Goal: Task Accomplishment & Management: Use online tool/utility

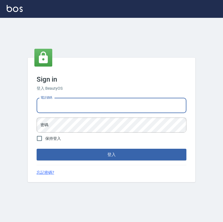
click at [135, 113] on input "電話號碼" at bounding box center [112, 105] width 150 height 15
type input "0223312194"
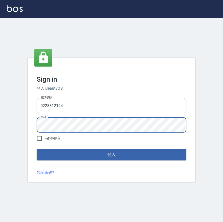
click at [37, 149] on button "登入" at bounding box center [112, 155] width 150 height 12
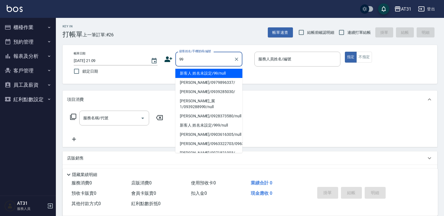
type input "新客人 姓名未設定/99/null"
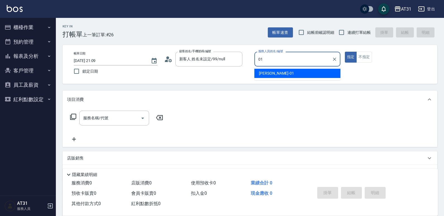
type input "[PERSON_NAME]-01"
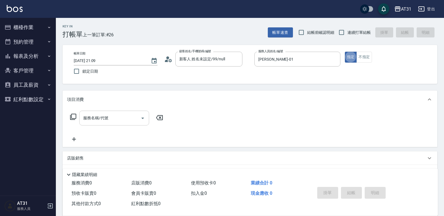
type button "true"
click at [123, 114] on input "服務名稱/代號" at bounding box center [110, 118] width 56 height 10
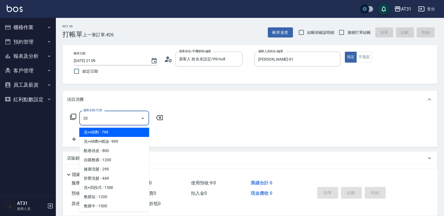
type input "201"
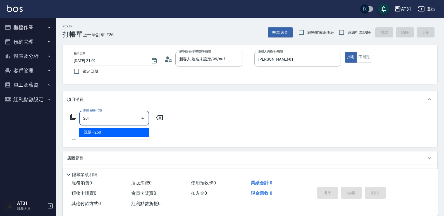
type input "20"
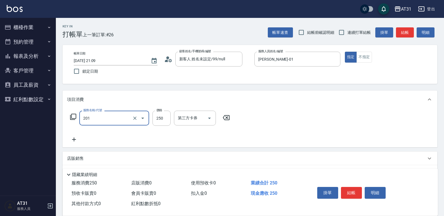
type input "洗髮(201)"
type input "0"
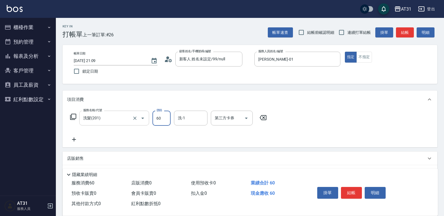
type input "600"
type input "60"
type input "600"
click at [222, 33] on span "連續打單結帳" at bounding box center [358, 33] width 23 height 6
click at [222, 33] on input "連續打單結帳" at bounding box center [342, 33] width 12 height 12
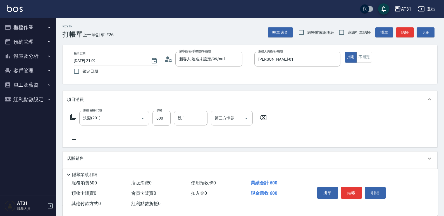
checkbox input "true"
click at [222, 59] on button "不指定" at bounding box center [364, 57] width 16 height 11
click at [222, 187] on button "結帳" at bounding box center [351, 193] width 21 height 12
type input "0"
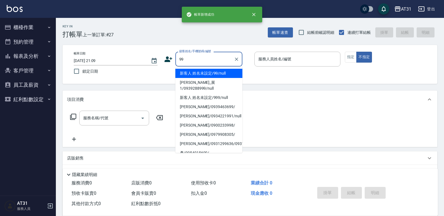
type input "新客人 姓名未設定/99/null"
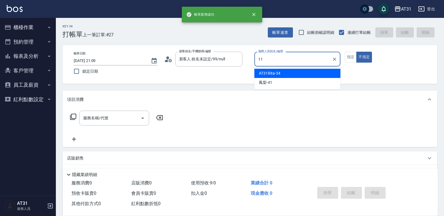
type input "BoBo-11"
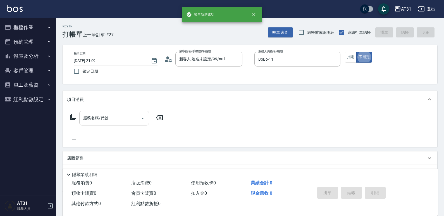
type button "false"
click at [132, 120] on input "服務名稱/代號" at bounding box center [110, 118] width 56 height 10
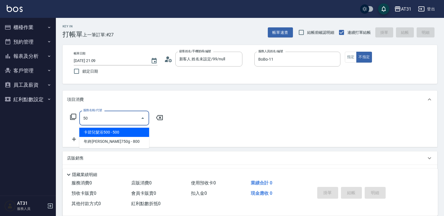
type input "501"
type input "160"
type input "染髮(501)"
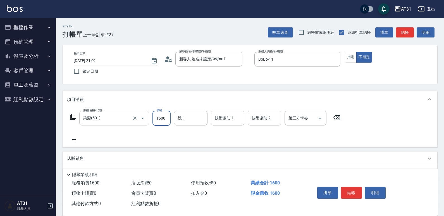
type input "0"
type input "300"
type input "3000"
type input "[PERSON_NAME]-49"
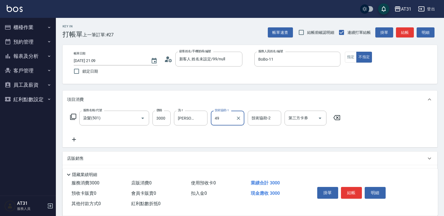
type input "[PERSON_NAME]-49"
click at [78, 141] on icon at bounding box center [74, 139] width 14 height 7
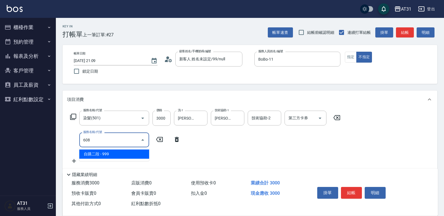
drag, startPoint x: 99, startPoint y: 138, endPoint x: 67, endPoint y: 143, distance: 32.7
click at [67, 143] on div "服務名稱/代號 染髮(501) 服務名稱/代號 價格 3000 價格 洗-1 [PERSON_NAME]-49 洗-1 技術協助-1 [PERSON_NAME…" at bounding box center [250, 138] width 375 height 60
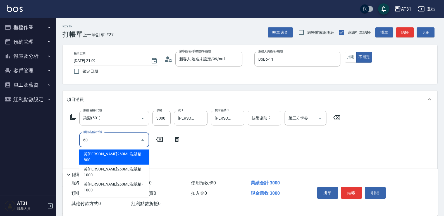
type input "609"
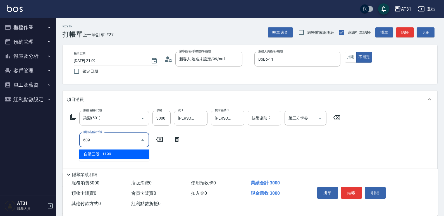
type input "410"
type input "自購三段(609)"
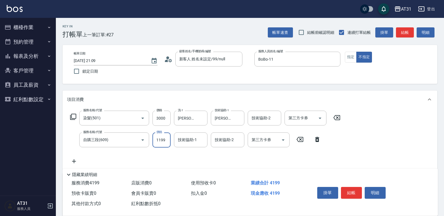
type input "300"
type input "0"
type input "[PERSON_NAME]-49"
click at [222, 56] on button "指定" at bounding box center [351, 57] width 12 height 11
click at [222, 187] on button "結帳" at bounding box center [351, 193] width 21 height 12
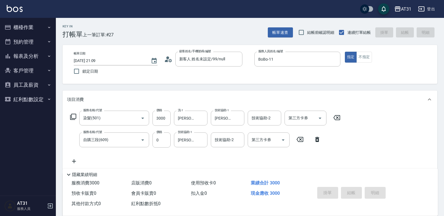
type input "0"
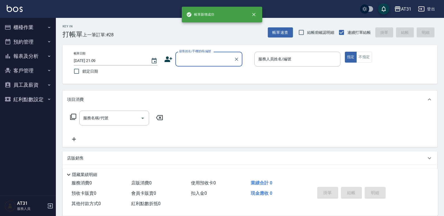
click at [41, 64] on button "客戶管理" at bounding box center [27, 70] width 51 height 15
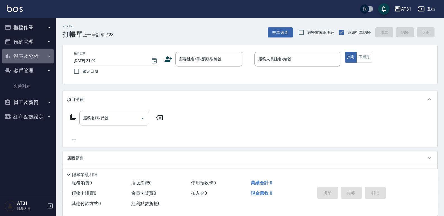
click at [39, 55] on button "報表及分析" at bounding box center [27, 56] width 51 height 15
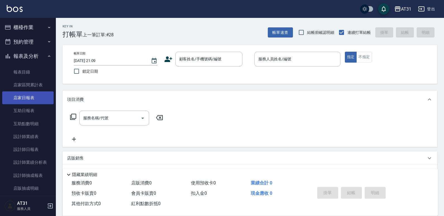
click at [38, 96] on link "店家日報表" at bounding box center [27, 97] width 51 height 13
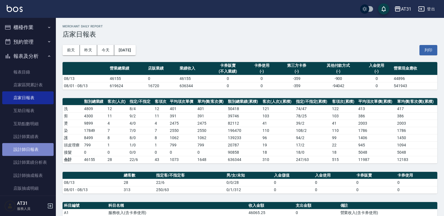
click at [28, 152] on link "設計師日報表" at bounding box center [27, 149] width 51 height 13
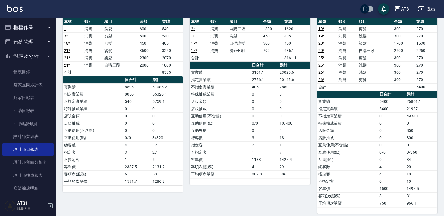
scroll to position [294, 0]
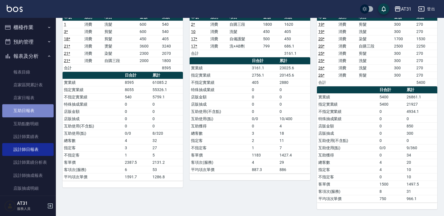
click at [35, 111] on link "互助日報表" at bounding box center [27, 110] width 51 height 13
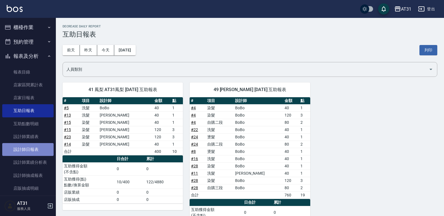
click at [33, 147] on link "設計師日報表" at bounding box center [27, 149] width 51 height 13
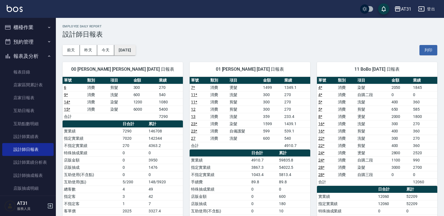
click at [124, 52] on button "[DATE]" at bounding box center [124, 50] width 21 height 10
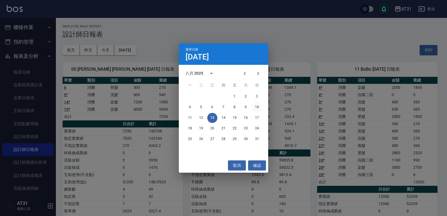
click at [222, 108] on button "10" at bounding box center [257, 107] width 10 height 10
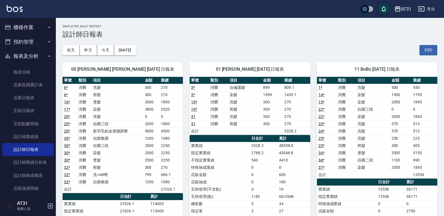
drag, startPoint x: 258, startPoint y: 36, endPoint x: 234, endPoint y: 44, distance: 25.5
click at [222, 44] on div "[DATE] [DATE] [DATE] [DATE] 列印" at bounding box center [250, 50] width 375 height 24
click at [94, 105] on td "燙髮" at bounding box center [118, 101] width 52 height 7
drag, startPoint x: 212, startPoint y: 132, endPoint x: 149, endPoint y: 112, distance: 66.8
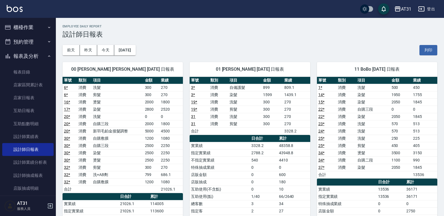
drag, startPoint x: 149, startPoint y: 112, endPoint x: 116, endPoint y: 116, distance: 32.6
drag, startPoint x: 116, startPoint y: 116, endPoint x: 102, endPoint y: 124, distance: 16.4
drag, startPoint x: 102, startPoint y: 124, endPoint x: 95, endPoint y: 130, distance: 8.8
click at [95, 130] on td "新羽毛鉑金接髮調整" at bounding box center [118, 130] width 52 height 7
drag, startPoint x: 136, startPoint y: 124, endPoint x: 126, endPoint y: 124, distance: 10.3
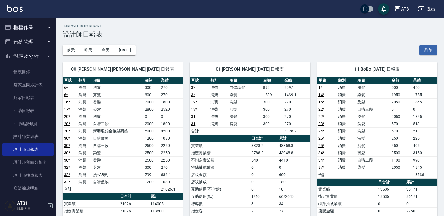
drag, startPoint x: 126, startPoint y: 124, endPoint x: 116, endPoint y: 124, distance: 9.5
click at [116, 124] on td "自購三段" at bounding box center [118, 123] width 52 height 7
drag, startPoint x: 116, startPoint y: 125, endPoint x: 100, endPoint y: 131, distance: 16.8
drag, startPoint x: 100, startPoint y: 131, endPoint x: 96, endPoint y: 132, distance: 4.1
click at [96, 132] on td "新羽毛鉑金接髮調整" at bounding box center [118, 130] width 52 height 7
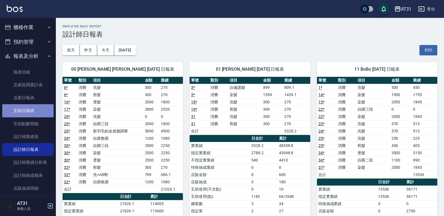
click at [36, 110] on link "互助日報表" at bounding box center [27, 110] width 51 height 13
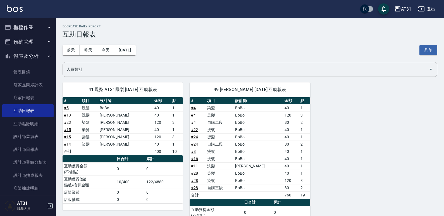
drag, startPoint x: 176, startPoint y: 100, endPoint x: 44, endPoint y: 90, distance: 132.7
click at [135, 105] on tr "# 5 洗髮 BoBo 40 1" at bounding box center [123, 107] width 120 height 7
click at [128, 45] on div "[DATE] [DATE] [DATE] [DATE] 列印" at bounding box center [250, 50] width 375 height 24
click at [128, 51] on button "[DATE]" at bounding box center [124, 50] width 21 height 10
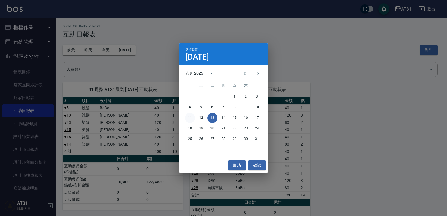
click at [190, 118] on button "11" at bounding box center [190, 118] width 10 height 10
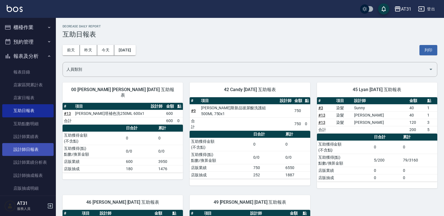
click at [31, 151] on link "設計師日報表" at bounding box center [27, 149] width 51 height 13
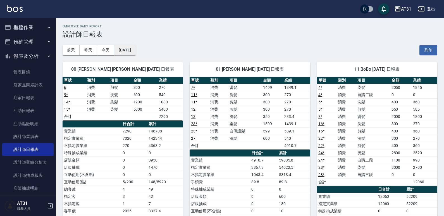
click at [135, 53] on button "[DATE]" at bounding box center [124, 50] width 21 height 10
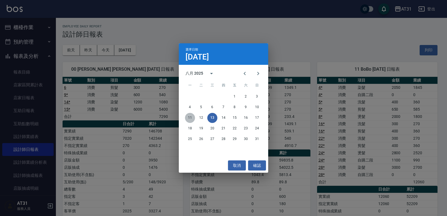
click at [186, 118] on button "11" at bounding box center [190, 118] width 10 height 10
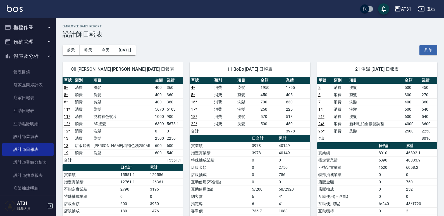
drag, startPoint x: 179, startPoint y: 99, endPoint x: 154, endPoint y: 103, distance: 25.1
drag, startPoint x: 154, startPoint y: 103, endPoint x: 139, endPoint y: 111, distance: 17.2
drag, startPoint x: 139, startPoint y: 111, endPoint x: 132, endPoint y: 116, distance: 8.3
click at [132, 116] on td "雙棍有色髮片" at bounding box center [122, 116] width 61 height 7
click at [129, 51] on button "[DATE]" at bounding box center [124, 50] width 21 height 10
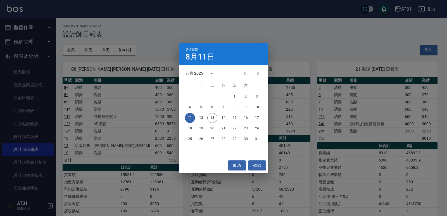
click at [188, 119] on button "11" at bounding box center [190, 118] width 10 height 10
click at [123, 99] on div "選擇日期 [DATE] 八月 2025 一 二 三 四 五 六 日 1 2 3 4 5 6 7 8 9 10 11 12 13 14 15 16 17 18 …" at bounding box center [223, 108] width 447 height 216
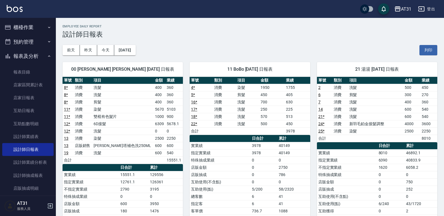
drag, startPoint x: 191, startPoint y: 124, endPoint x: 161, endPoint y: 121, distance: 30.9
drag, startPoint x: 161, startPoint y: 121, endPoint x: 143, endPoint y: 123, distance: 17.7
drag, startPoint x: 143, startPoint y: 123, endPoint x: 136, endPoint y: 126, distance: 8.1
drag, startPoint x: 136, startPoint y: 126, endPoint x: 100, endPoint y: 123, distance: 35.6
click at [124, 128] on td "洗髮" at bounding box center [122, 130] width 61 height 7
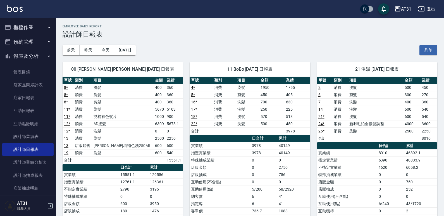
click at [121, 56] on div "00 [PERSON_NAME] [PERSON_NAME] [DATE] 日報表 單號 類別 項目 金額 業績 8 * 消費 洗髮 400 360 8 * …" at bounding box center [119, 167] width 127 height 224
click at [125, 50] on button "[DATE]" at bounding box center [124, 50] width 21 height 10
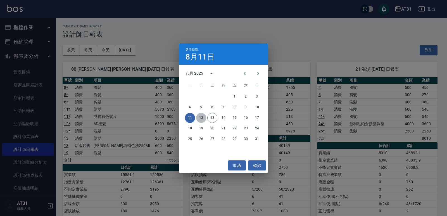
click at [203, 119] on button "12" at bounding box center [201, 118] width 10 height 10
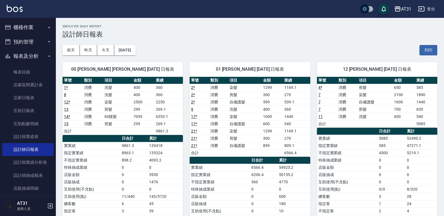
drag, startPoint x: 202, startPoint y: 119, endPoint x: 153, endPoint y: 106, distance: 50.3
click at [161, 118] on td "6353.1" at bounding box center [168, 116] width 28 height 7
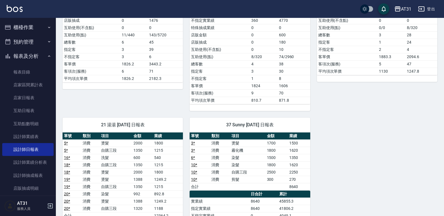
scroll to position [195, 0]
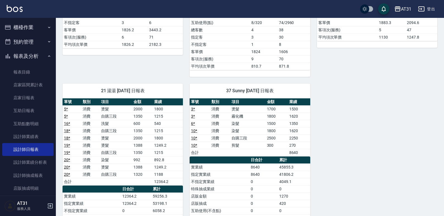
drag, startPoint x: 124, startPoint y: 146, endPoint x: 120, endPoint y: 148, distance: 4.4
drag, startPoint x: 120, startPoint y: 148, endPoint x: 115, endPoint y: 152, distance: 6.9
click at [115, 152] on td "自購三段" at bounding box center [116, 152] width 32 height 7
drag, startPoint x: 126, startPoint y: 147, endPoint x: 104, endPoint y: 153, distance: 22.4
click at [104, 153] on td "自購三段" at bounding box center [116, 152] width 32 height 7
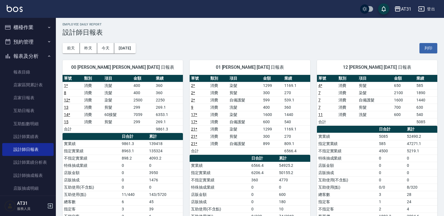
scroll to position [0, 0]
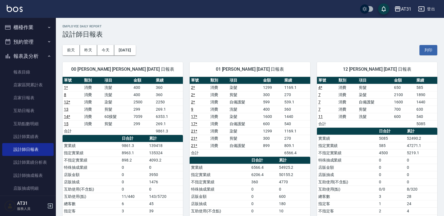
drag, startPoint x: 231, startPoint y: 96, endPoint x: 193, endPoint y: 98, distance: 37.5
drag, startPoint x: 193, startPoint y: 98, endPoint x: 99, endPoint y: 87, distance: 95.3
click at [129, 102] on tbody "1 * 消費 洗髮 400 360 8 消費 洗髮 400 360 12 * 消費 染髮 2500 2250 13 消費 剪髮 299 269.1 14 * …" at bounding box center [123, 109] width 120 height 51
click at [107, 51] on button "今天" at bounding box center [105, 50] width 17 height 10
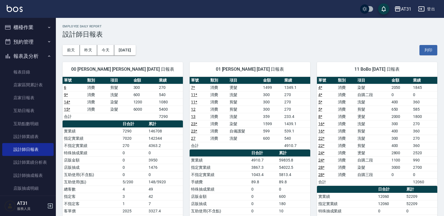
drag, startPoint x: 252, startPoint y: 28, endPoint x: 220, endPoint y: 29, distance: 31.8
drag, startPoint x: 220, startPoint y: 29, endPoint x: 197, endPoint y: 27, distance: 22.4
drag, startPoint x: 197, startPoint y: 27, endPoint x: 176, endPoint y: 30, distance: 21.2
drag, startPoint x: 176, startPoint y: 30, endPoint x: 159, endPoint y: 27, distance: 17.3
drag, startPoint x: 159, startPoint y: 27, endPoint x: 145, endPoint y: 27, distance: 14.5
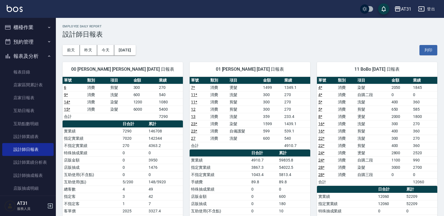
drag, startPoint x: 145, startPoint y: 27, endPoint x: 140, endPoint y: 27, distance: 5.3
click at [140, 27] on h2 "Employee Daily Report" at bounding box center [250, 27] width 375 height 4
drag, startPoint x: 139, startPoint y: 27, endPoint x: 135, endPoint y: 23, distance: 6.3
drag, startPoint x: 185, startPoint y: 91, endPoint x: 164, endPoint y: 95, distance: 21.1
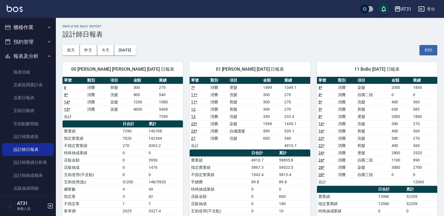
drag, startPoint x: 164, startPoint y: 95, endPoint x: 156, endPoint y: 102, distance: 10.3
click at [156, 102] on td "1200" at bounding box center [144, 101] width 25 height 7
drag, startPoint x: 156, startPoint y: 101, endPoint x: 129, endPoint y: 103, distance: 26.9
drag, startPoint x: 129, startPoint y: 103, endPoint x: 109, endPoint y: 109, distance: 20.3
click at [109, 109] on tr "15 * 消費 染髮 6000 5400" at bounding box center [123, 109] width 120 height 7
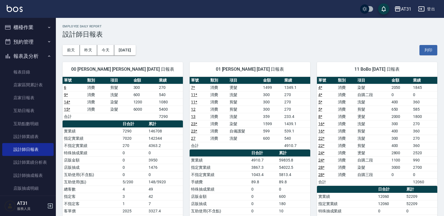
drag, startPoint x: 183, startPoint y: 105, endPoint x: 166, endPoint y: 108, distance: 17.5
drag, startPoint x: 166, startPoint y: 108, endPoint x: 130, endPoint y: 112, distance: 35.5
click at [130, 112] on td "染髮" at bounding box center [120, 109] width 23 height 7
drag, startPoint x: 134, startPoint y: 109, endPoint x: 95, endPoint y: 116, distance: 39.5
click at [94, 118] on td "a dense table" at bounding box center [97, 116] width 23 height 7
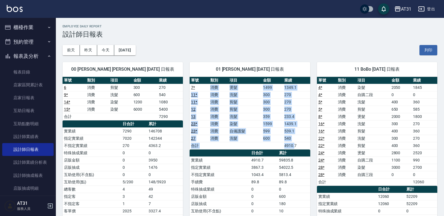
drag, startPoint x: 210, startPoint y: 86, endPoint x: 295, endPoint y: 144, distance: 103.4
click at [222, 144] on tbody "7 * 消費 燙髮 1499 1349.1 11 * 消費 洗髮 300 270 11 * 消費 剪髮 300 270 12 消費 剪髮 300 270 13…" at bounding box center [250, 116] width 120 height 65
click at [210, 88] on td "消費" at bounding box center [218, 87] width 19 height 7
drag, startPoint x: 210, startPoint y: 88, endPoint x: 299, endPoint y: 146, distance: 106.3
click at [222, 146] on tbody "7 * 消費 燙髮 1499 1349.1 11 * 消費 洗髮 300 270 11 * 消費 剪髮 300 270 12 消費 剪髮 300 270 13…" at bounding box center [250, 116] width 120 height 65
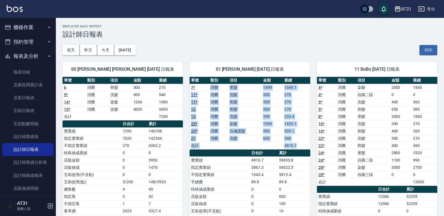
click at [222, 146] on td "4910.7" at bounding box center [296, 145] width 27 height 7
drag, startPoint x: 208, startPoint y: 139, endPoint x: 190, endPoint y: 90, distance: 53.0
click at [190, 90] on tbody "7 * 消費 燙髮 1499 1349.1 11 * 消費 洗髮 300 270 11 * 消費 剪髮 300 270 12 消費 剪髮 300 270 13…" at bounding box center [250, 116] width 120 height 65
click at [222, 130] on td "自備護髮" at bounding box center [244, 130] width 33 height 7
drag, startPoint x: 302, startPoint y: 143, endPoint x: 188, endPoint y: 87, distance: 126.6
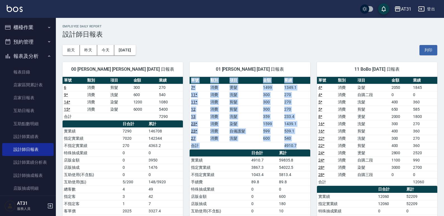
click at [188, 87] on div "01 [PERSON_NAME] [DATE] 日報表 單號 類別 項目 金額 業績 7 * 消費 燙髮 1499 1349.1 11 * 消費 洗髮 300…" at bounding box center [246, 170] width 127 height 231
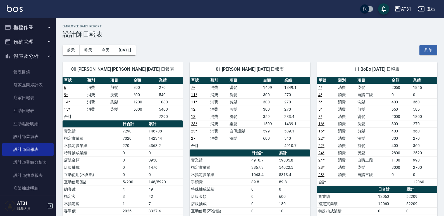
click at [217, 45] on div "[DATE] [DATE] [DATE] [DATE] 列印" at bounding box center [250, 50] width 375 height 24
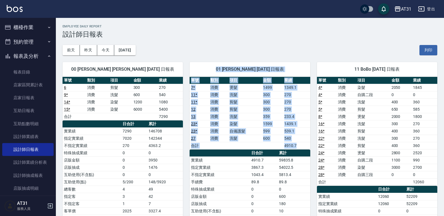
drag, startPoint x: 214, startPoint y: 67, endPoint x: 300, endPoint y: 147, distance: 117.9
click at [222, 147] on div "01 [PERSON_NAME] [DATE] 日報表 單號 類別 項目 金額 業績 7 * 消費 燙髮 1499 1349.1 11 * 消費 洗髮 300…" at bounding box center [250, 167] width 120 height 210
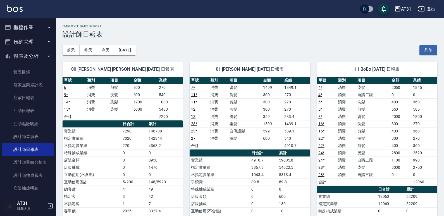
click at [222, 39] on div "[DATE] [DATE] [DATE] [DATE] 列印" at bounding box center [250, 50] width 375 height 24
drag, startPoint x: 342, startPoint y: 66, endPoint x: 330, endPoint y: 100, distance: 36.1
click at [222, 158] on div "11 BoBo [DATE] 日報表 單號 類別 項目 金額 業績 4 * 消費 染髮 2050 1845 4 * 消費 自購二段 0 0 5 * 消費 洗髮…" at bounding box center [377, 174] width 120 height 225
click at [222, 46] on div "[DATE] [DATE] [DATE] [DATE] 列印" at bounding box center [250, 50] width 375 height 24
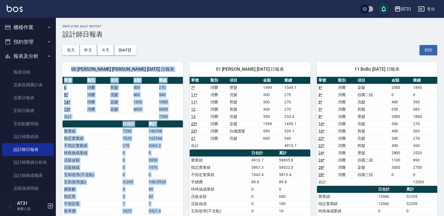
drag, startPoint x: 106, startPoint y: 71, endPoint x: 158, endPoint y: 181, distance: 122.1
click at [162, 195] on div "00 [PERSON_NAME] [PERSON_NAME] [DATE] 日報表 單號 類別 項目 金額 業績 6 消費 剪髮 300 270 9 * 消費…" at bounding box center [123, 149] width 120 height 174
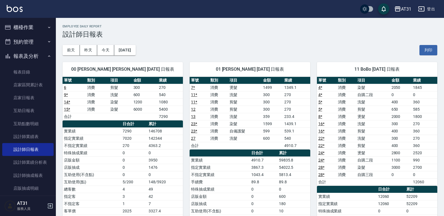
click at [186, 54] on div "[DATE] [DATE] [DATE] [DATE] 列印" at bounding box center [250, 50] width 375 height 24
click at [34, 30] on button "櫃檯作業" at bounding box center [27, 27] width 51 height 15
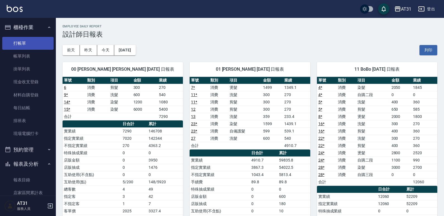
click at [30, 41] on link "打帳單" at bounding box center [27, 43] width 51 height 13
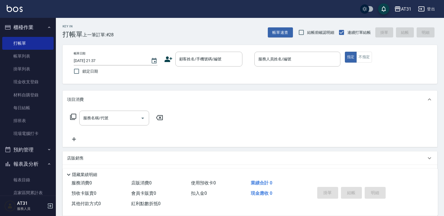
click at [222, 49] on div "帳單日期 [DATE] 21:37 鎖定日期 顧客姓名/手機號碼/編號 顧客姓名/手機號碼/編號 服務人員姓名/編號 服務人員姓名/編號 指定 不指定" at bounding box center [250, 64] width 375 height 39
click at [214, 61] on input "顧客姓名/手機號碼/編號" at bounding box center [205, 59] width 54 height 10
click at [222, 73] on div "帳單日期 [DATE] 21:37 鎖定日期 顧客姓名/手機號碼/編號 顧客姓名/手機號碼/編號 服務人員姓名/編號 服務人員姓名/編號 指定 不指定" at bounding box center [249, 64] width 361 height 25
click at [74, 139] on icon at bounding box center [74, 139] width 4 height 4
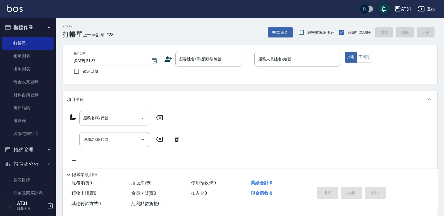
click at [174, 139] on icon at bounding box center [177, 139] width 14 height 7
